Goal: Task Accomplishment & Management: Manage account settings

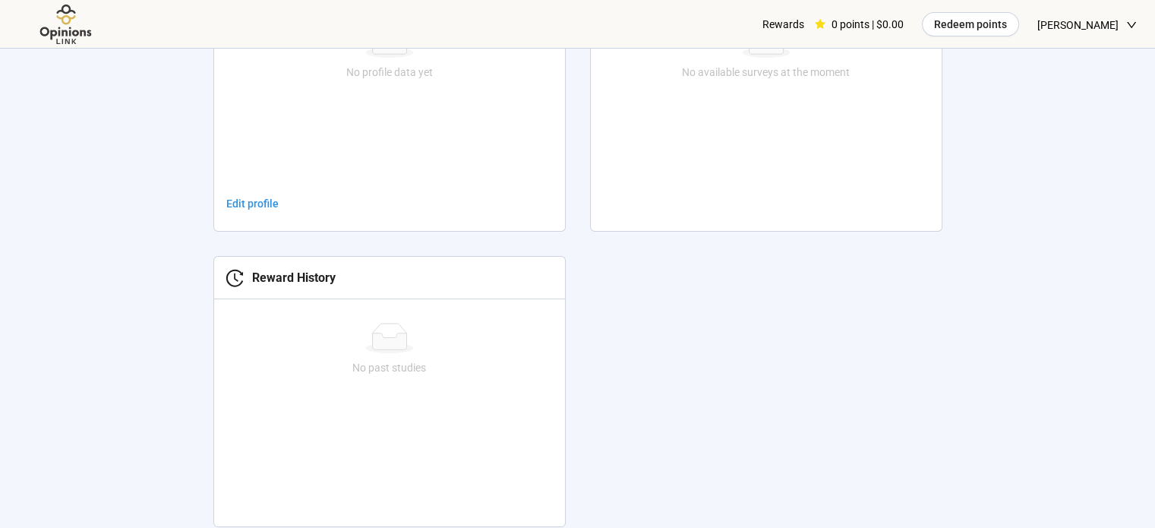
scroll to position [607, 0]
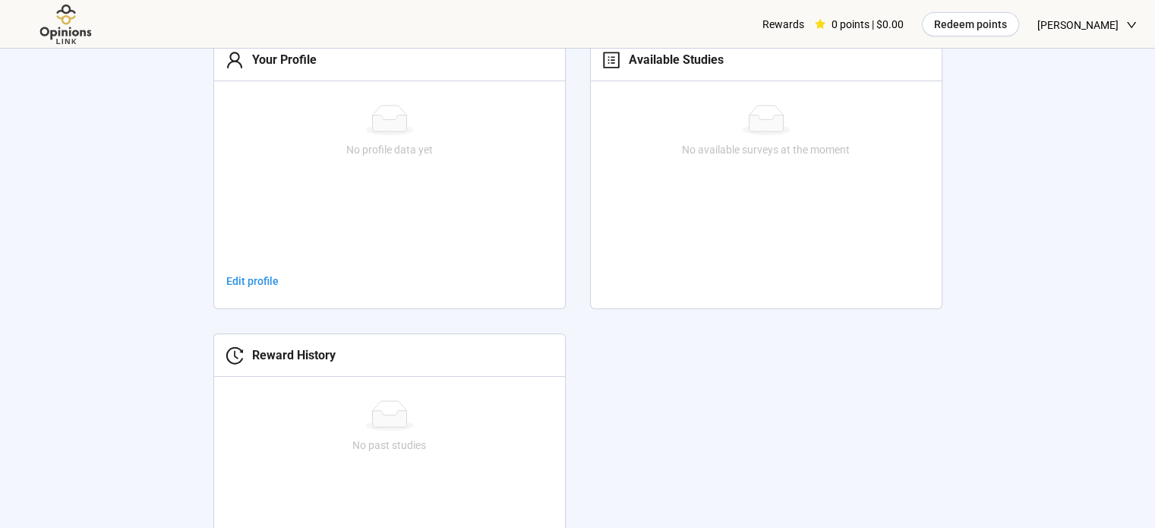
click at [270, 58] on div "Your Profile" at bounding box center [280, 59] width 73 height 19
click at [238, 279] on span "Edit profile" at bounding box center [252, 281] width 52 height 17
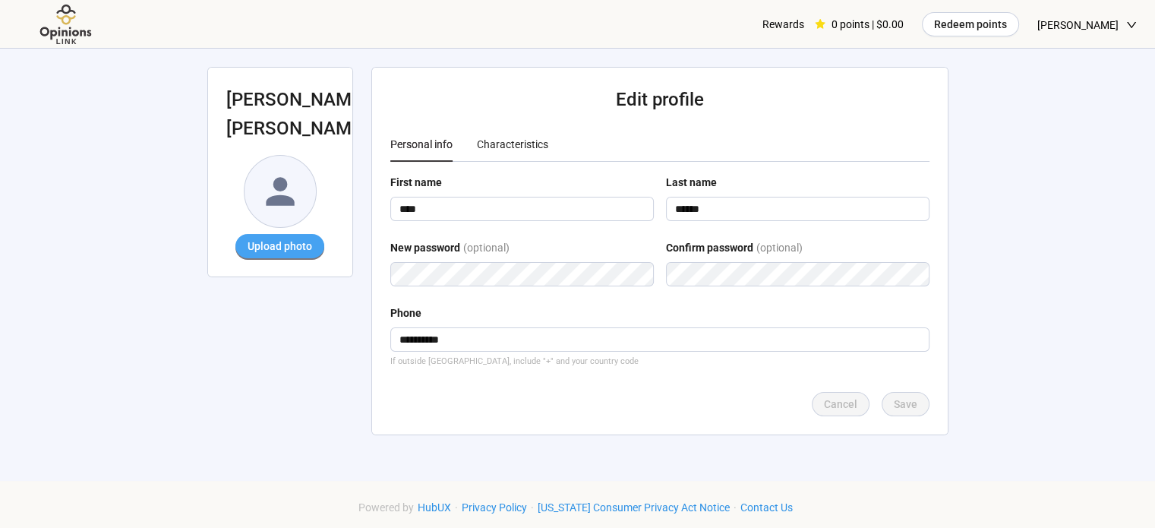
click at [277, 238] on span "Upload photo" at bounding box center [279, 246] width 65 height 17
drag, startPoint x: 297, startPoint y: 172, endPoint x: 273, endPoint y: 217, distance: 50.6
drag, startPoint x: 273, startPoint y: 217, endPoint x: 253, endPoint y: 352, distance: 136.7
click at [253, 352] on div "**********" at bounding box center [577, 260] width 777 height 423
click at [285, 157] on img at bounding box center [279, 191] width 71 height 71
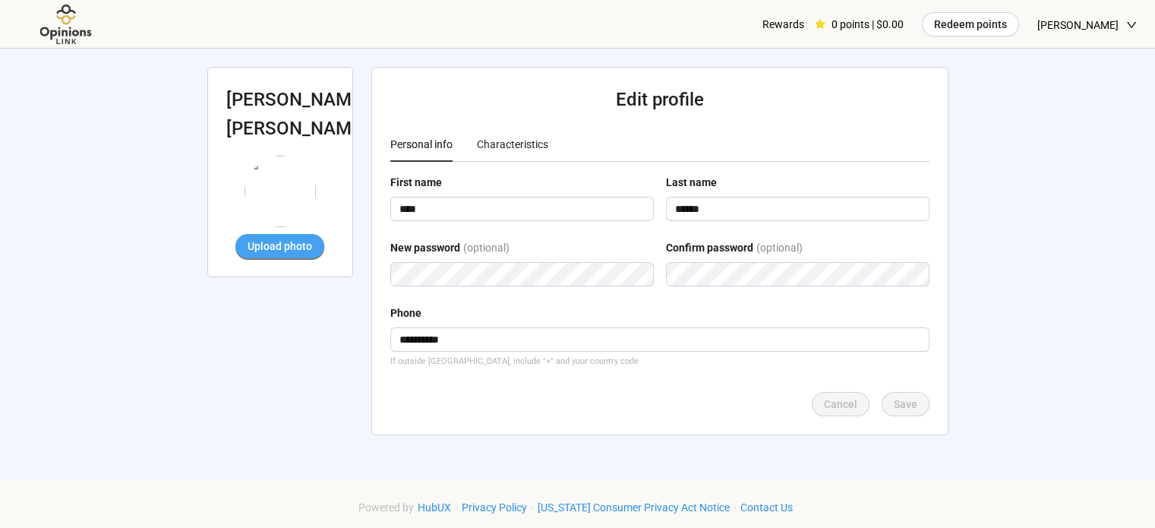
click at [278, 238] on span "Upload photo" at bounding box center [279, 246] width 65 height 17
click at [271, 238] on span "Upload photo" at bounding box center [279, 246] width 65 height 17
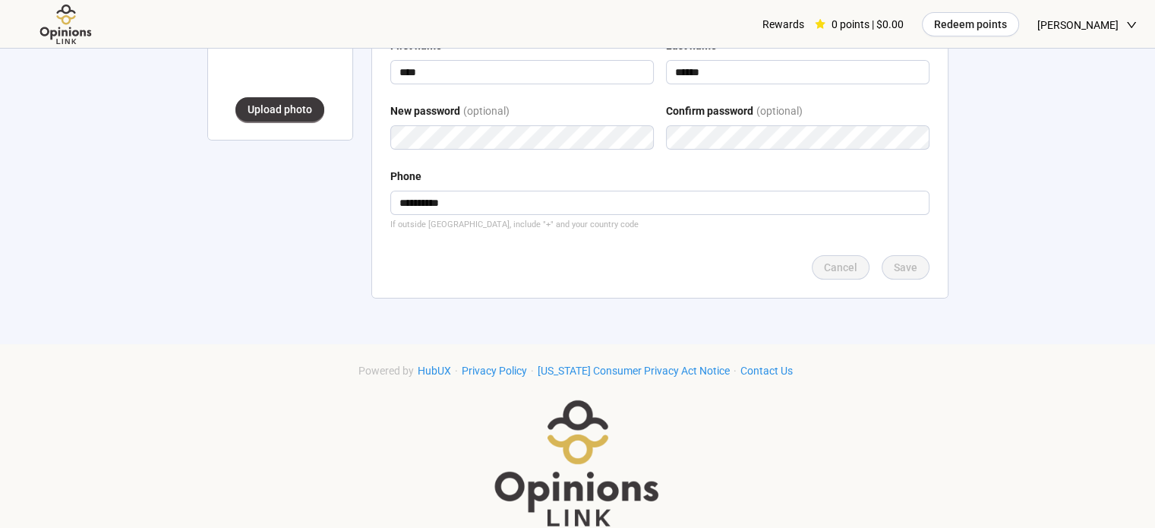
scroll to position [152, 0]
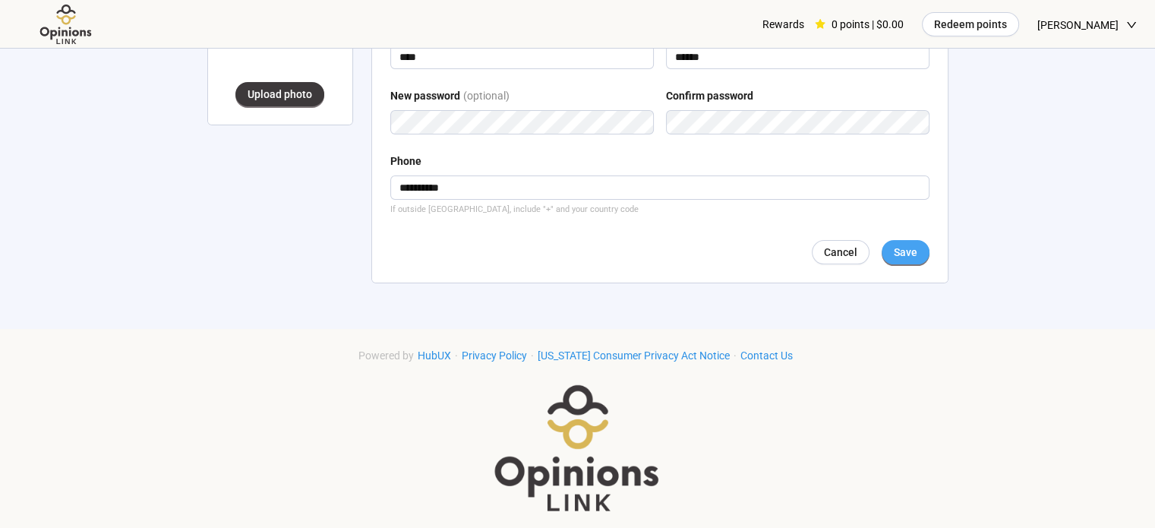
click at [894, 248] on span "Save" at bounding box center [905, 252] width 24 height 17
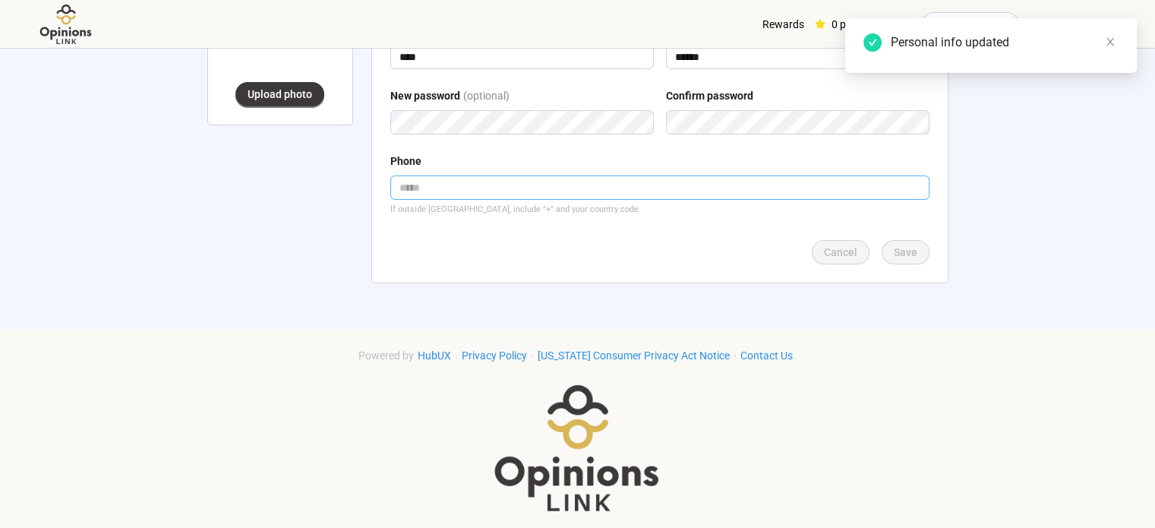
click at [479, 181] on input "tel" at bounding box center [659, 187] width 539 height 24
type input "**********"
click at [903, 257] on span "Save" at bounding box center [905, 252] width 24 height 17
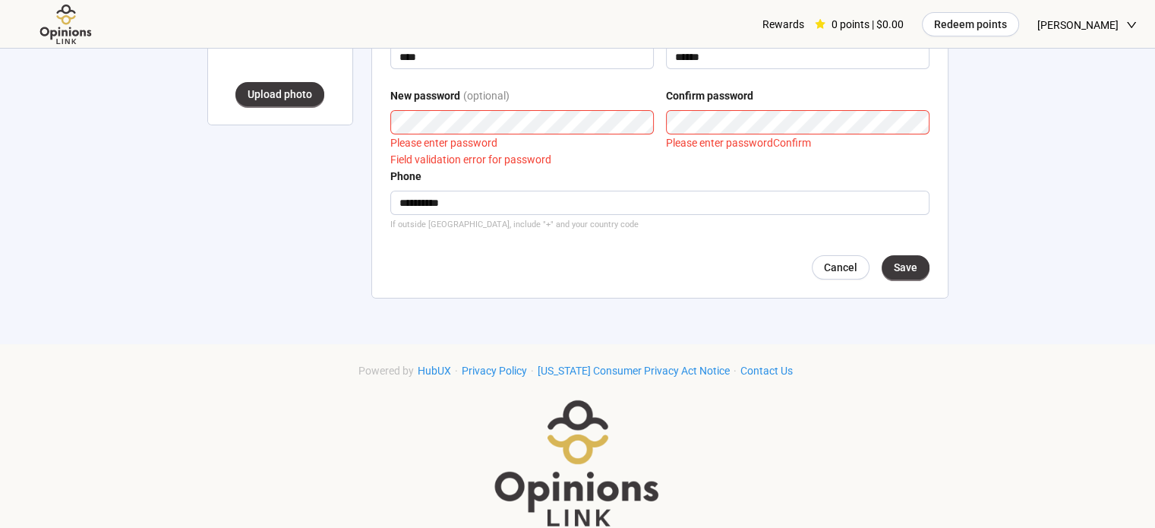
click at [327, 191] on div "**********" at bounding box center [577, 116] width 777 height 438
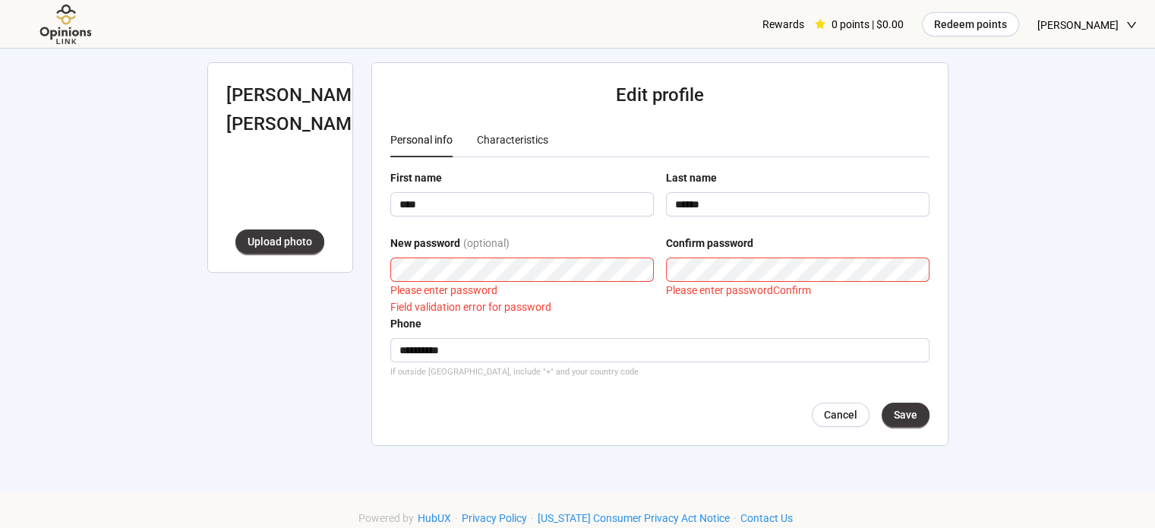
scroll to position [0, 0]
